Goal: Navigation & Orientation: Find specific page/section

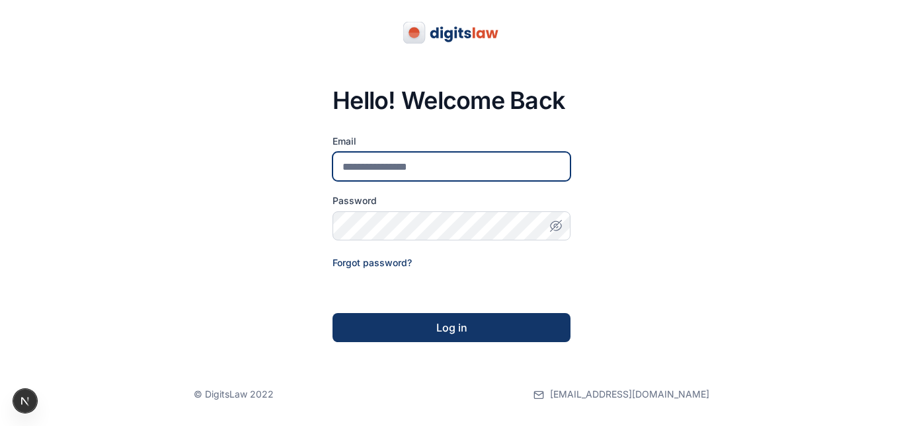
click at [407, 167] on input "email" at bounding box center [451, 166] width 238 height 29
type input "**********"
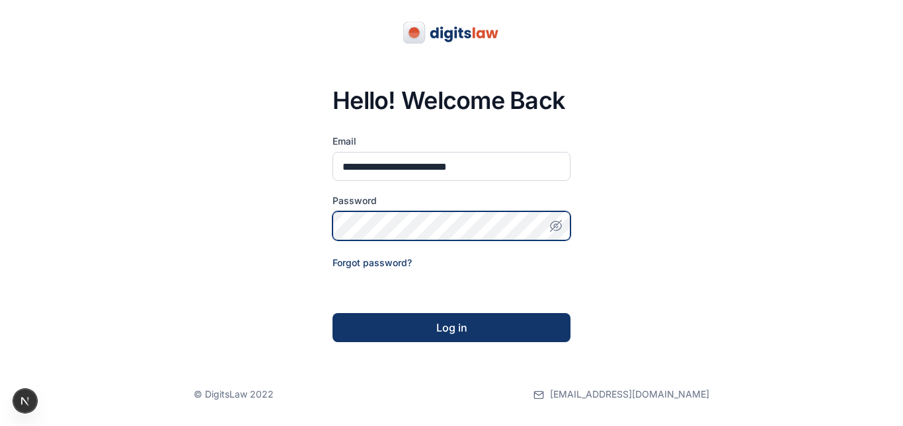
click at [332, 313] on button "Log in" at bounding box center [451, 327] width 238 height 29
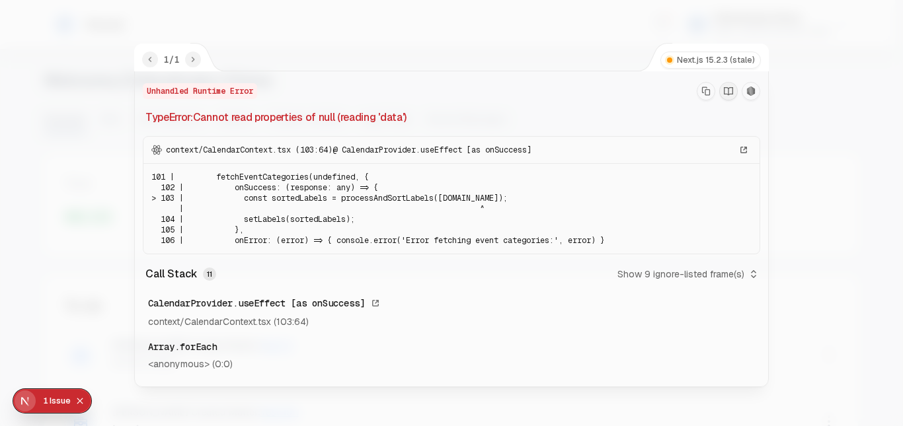
click at [512, 48] on div "1 / 1 Next.js 15.2.3 (stale)" at bounding box center [452, 58] width 634 height 28
click at [438, 44] on div "1 / 1 Next.js 15.2.3 (stale)" at bounding box center [452, 58] width 634 height 28
click at [100, 96] on div at bounding box center [451, 213] width 903 height 426
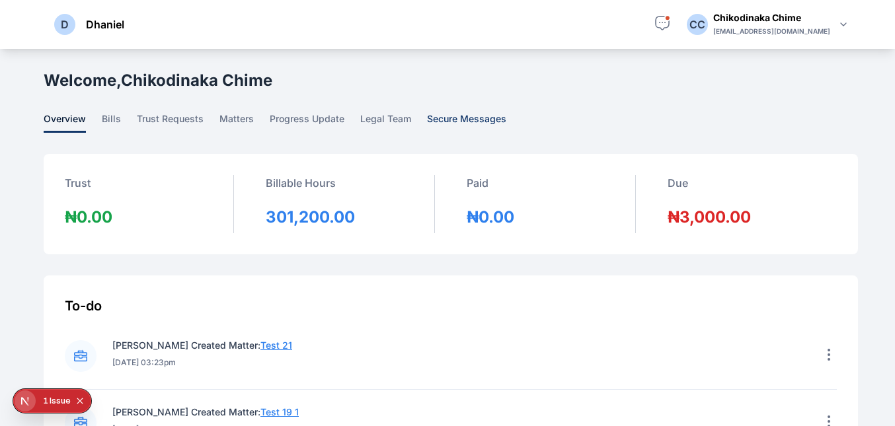
click at [480, 128] on span "secure messages" at bounding box center [466, 122] width 79 height 20
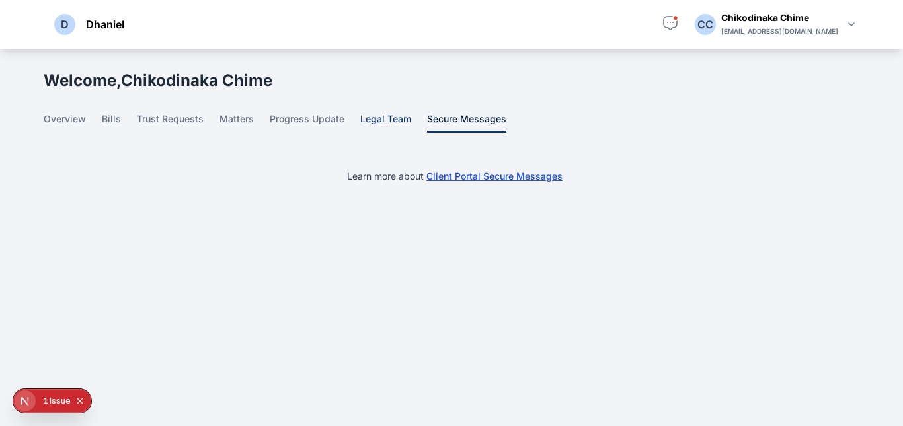
click at [392, 120] on span "legal team" at bounding box center [385, 122] width 51 height 20
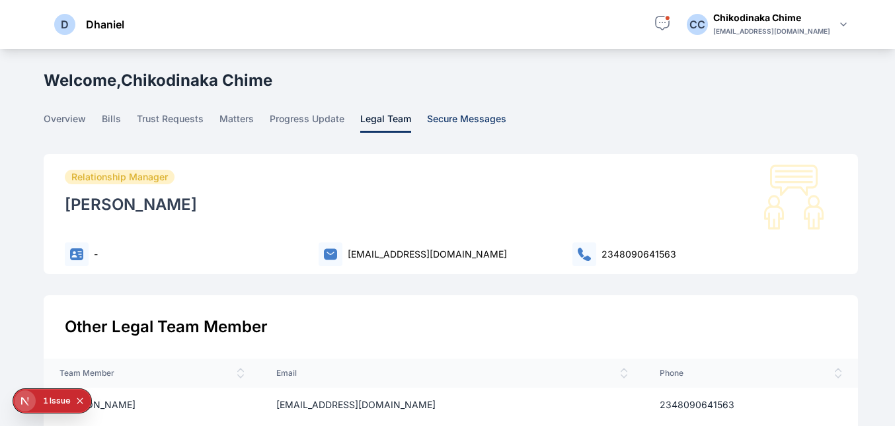
click at [449, 115] on span "secure messages" at bounding box center [466, 122] width 79 height 20
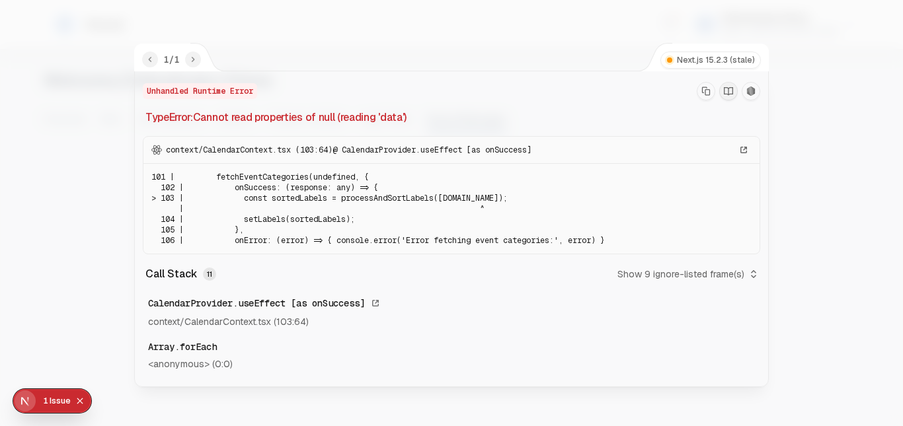
click at [313, 45] on div "1 / 1 Next.js 15.2.3 (stale)" at bounding box center [452, 58] width 634 height 28
click at [315, 30] on div at bounding box center [451, 213] width 903 height 426
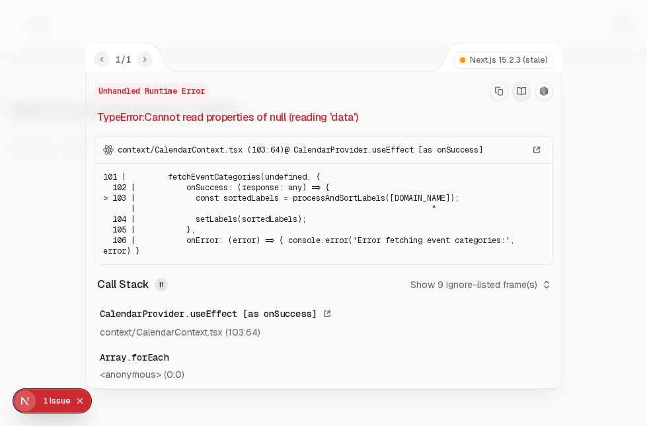
click at [344, 43] on div "Unhandled Runtime Error TypeError: Cannot read properties of null (reading 'dat…" at bounding box center [324, 216] width 476 height 347
